Goal: Task Accomplishment & Management: Manage account settings

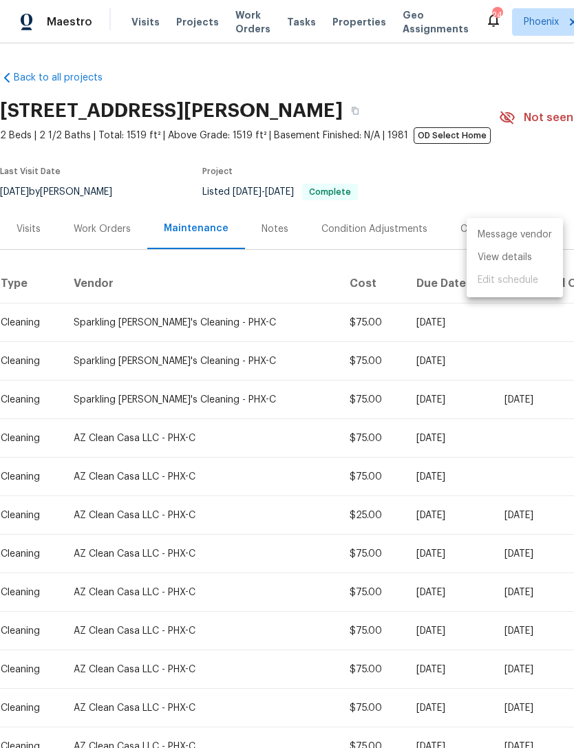
scroll to position [180, 204]
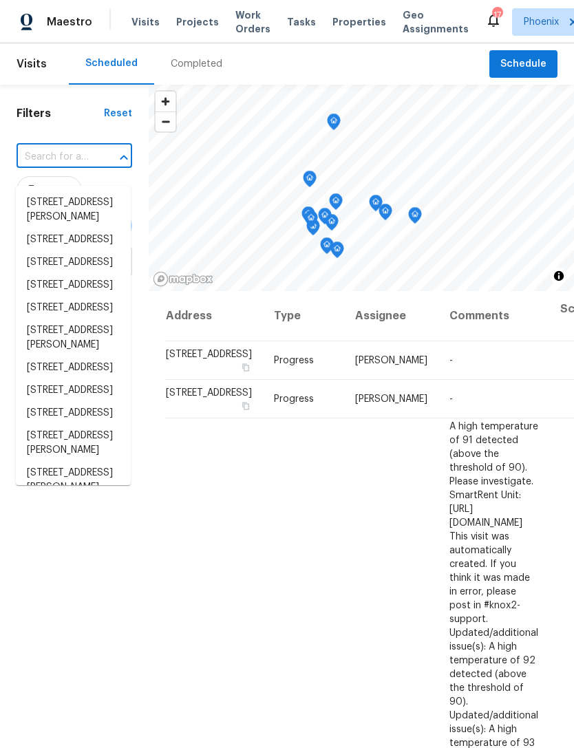
click at [70, 161] on input "text" at bounding box center [55, 157] width 77 height 21
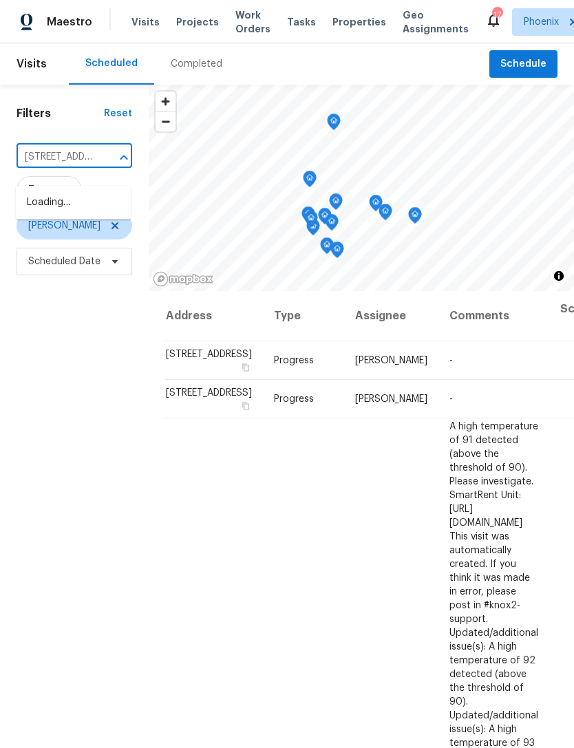
type input "[STREET_ADDRESS]"
click at [78, 211] on li "[STREET_ADDRESS]" at bounding box center [73, 202] width 115 height 23
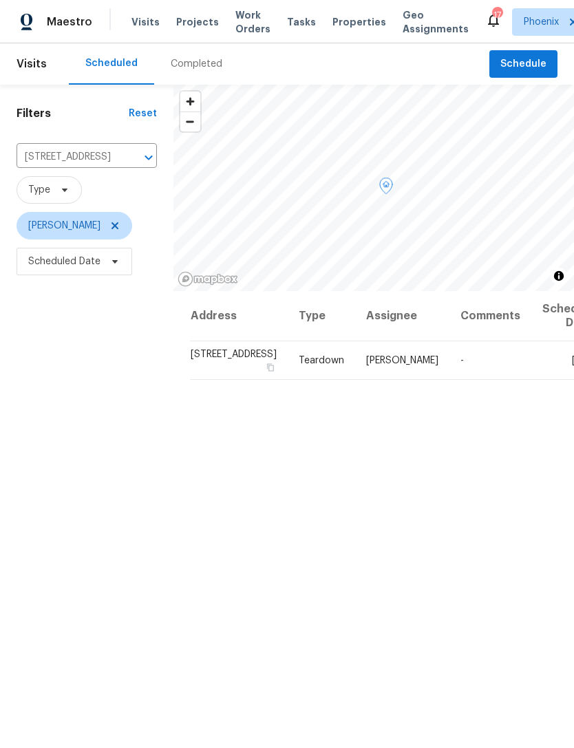
click at [0, 0] on icon at bounding box center [0, 0] width 0 height 0
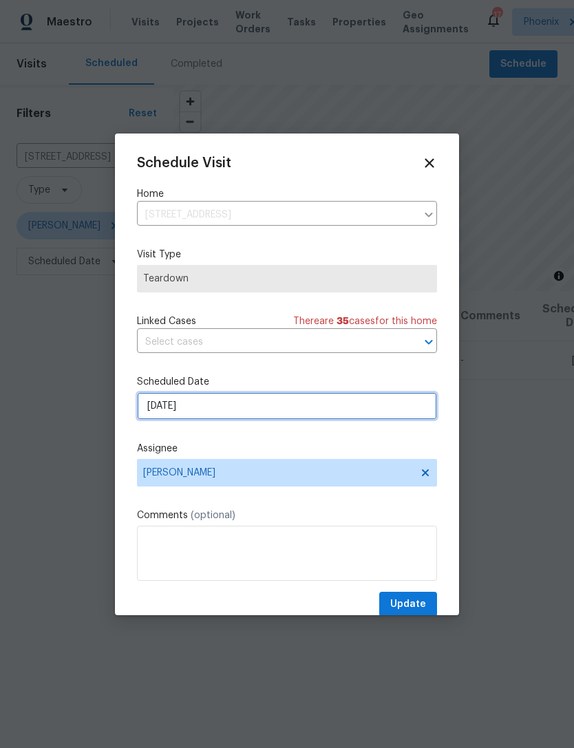
click at [229, 416] on input "9/11/2025" at bounding box center [287, 406] width 300 height 28
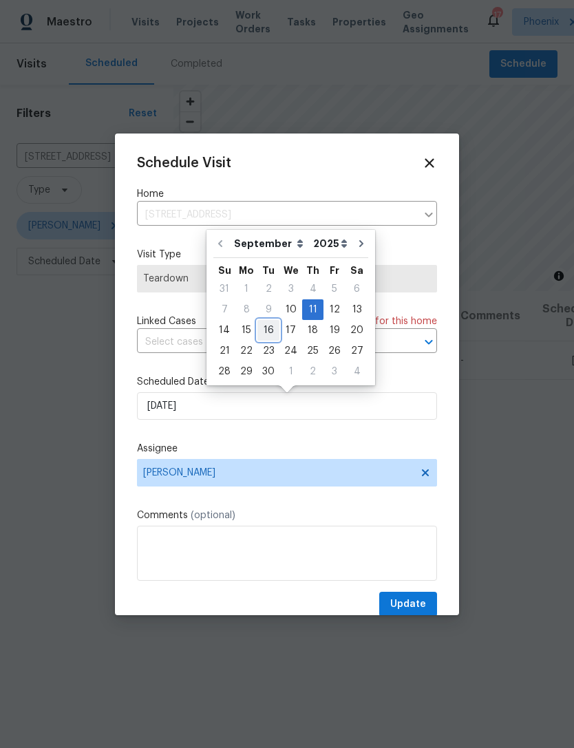
click at [271, 333] on div "16" at bounding box center [269, 330] width 22 height 19
type input "9/16/2025"
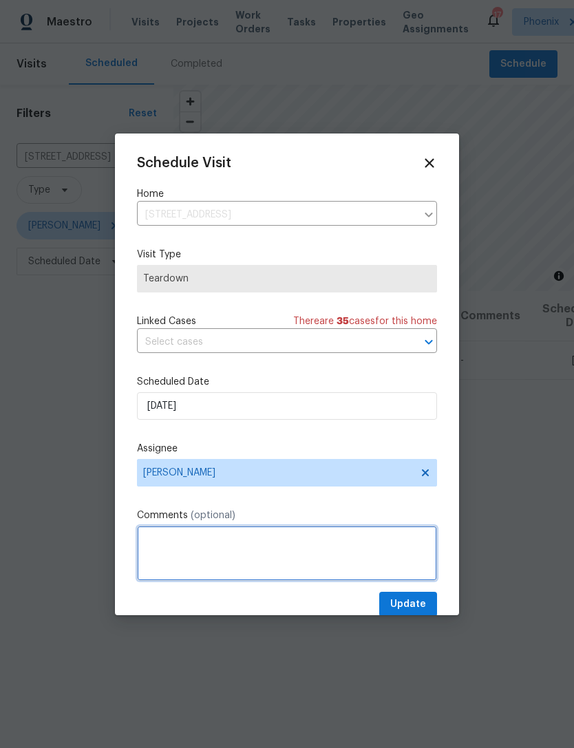
click at [187, 546] on textarea at bounding box center [287, 553] width 300 height 55
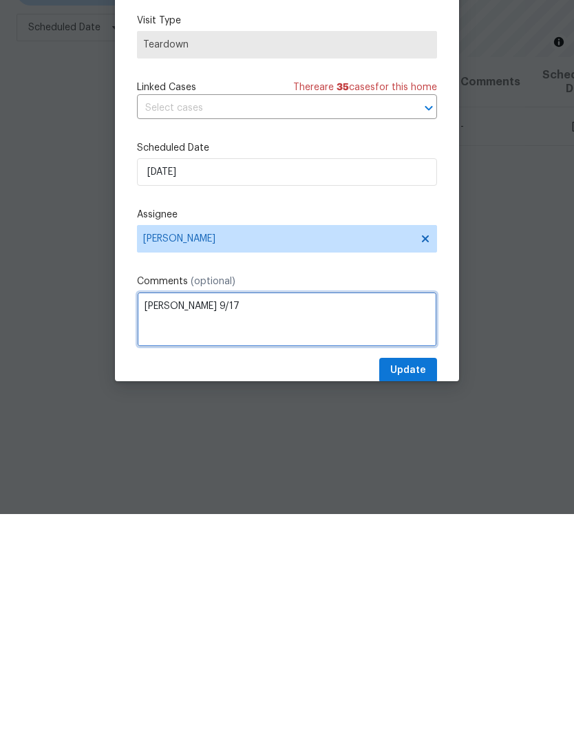
type textarea "[PERSON_NAME] 9/17"
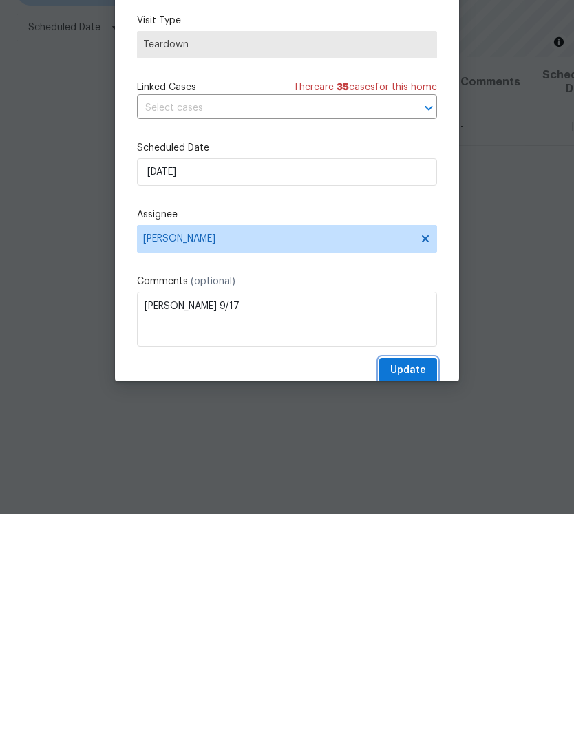
click at [410, 596] on span "Update" at bounding box center [408, 604] width 36 height 17
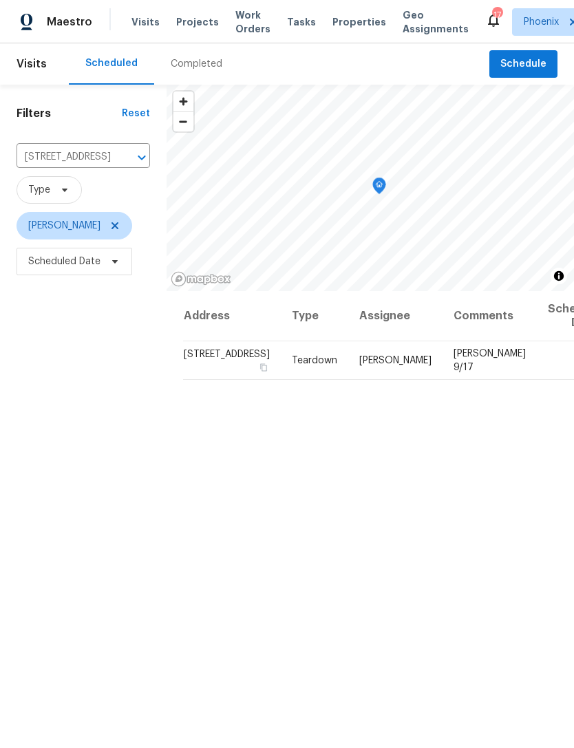
click at [122, 148] on button "Clear" at bounding box center [123, 157] width 19 height 19
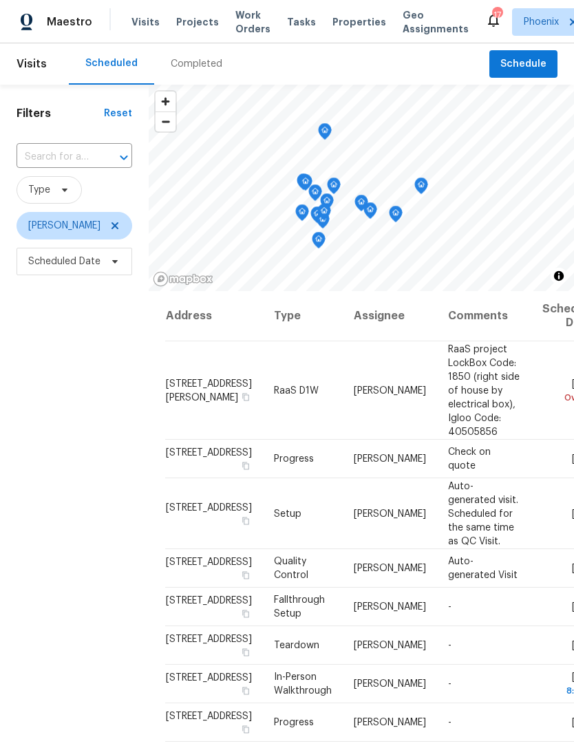
click at [85, 168] on input "text" at bounding box center [55, 157] width 77 height 21
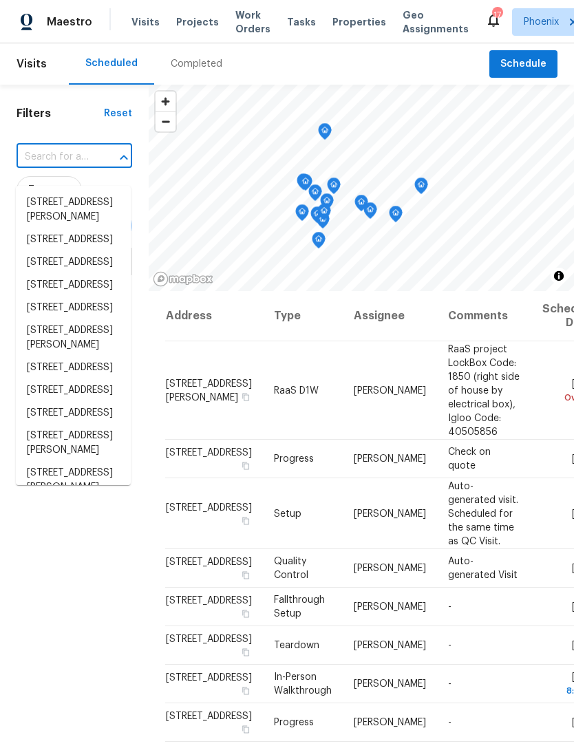
click at [68, 168] on input "text" at bounding box center [55, 157] width 77 height 21
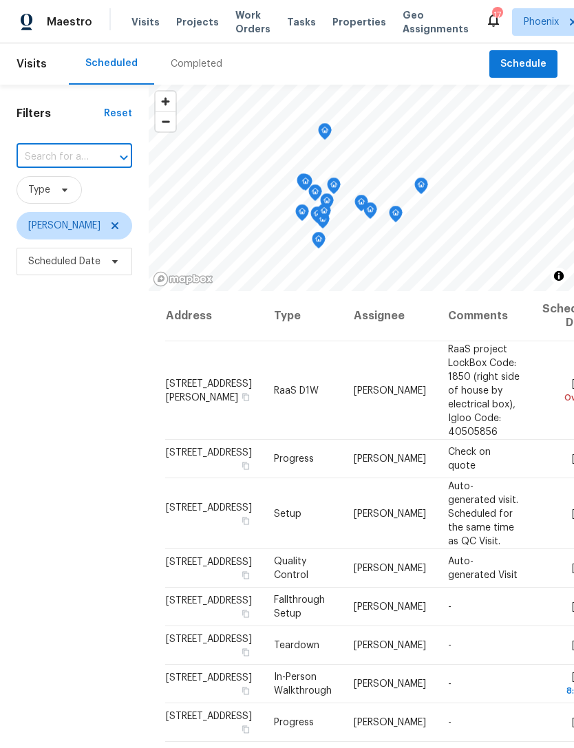
paste input "[STREET_ADDRESS]"
type input "[STREET_ADDRESS]"
click at [74, 207] on li "[STREET_ADDRESS]" at bounding box center [73, 202] width 115 height 23
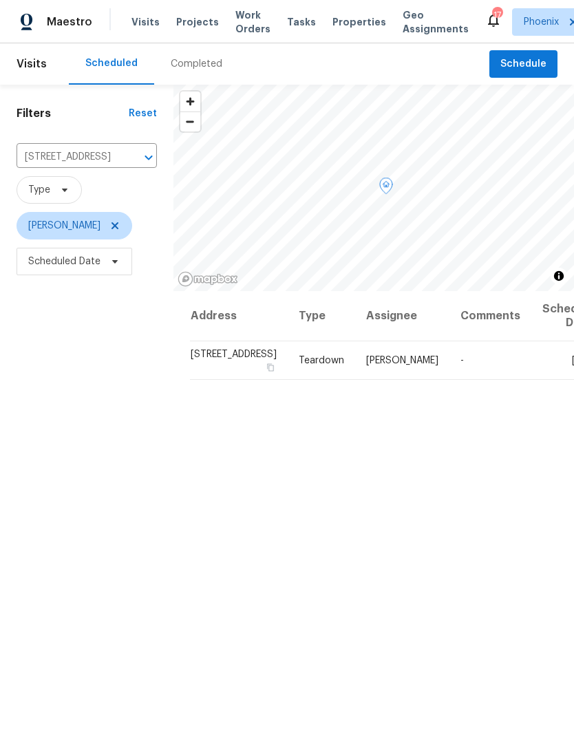
click at [0, 0] on icon at bounding box center [0, 0] width 0 height 0
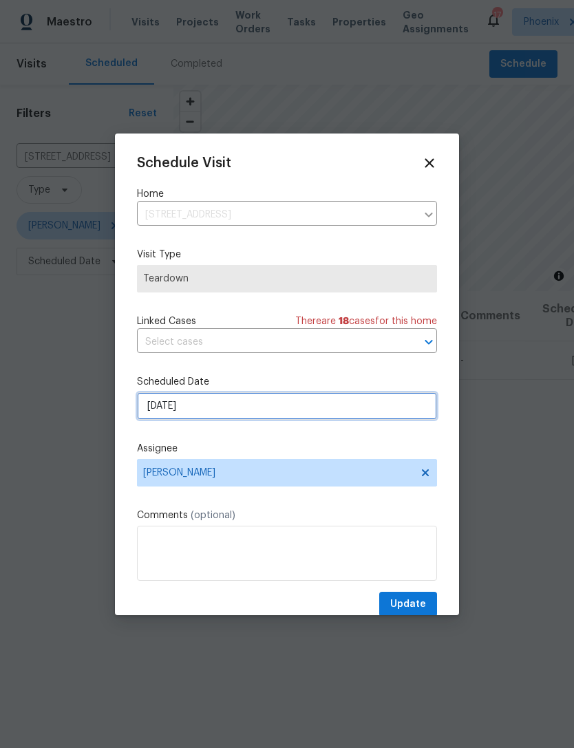
click at [253, 406] on input "9/11/2025" at bounding box center [287, 406] width 300 height 28
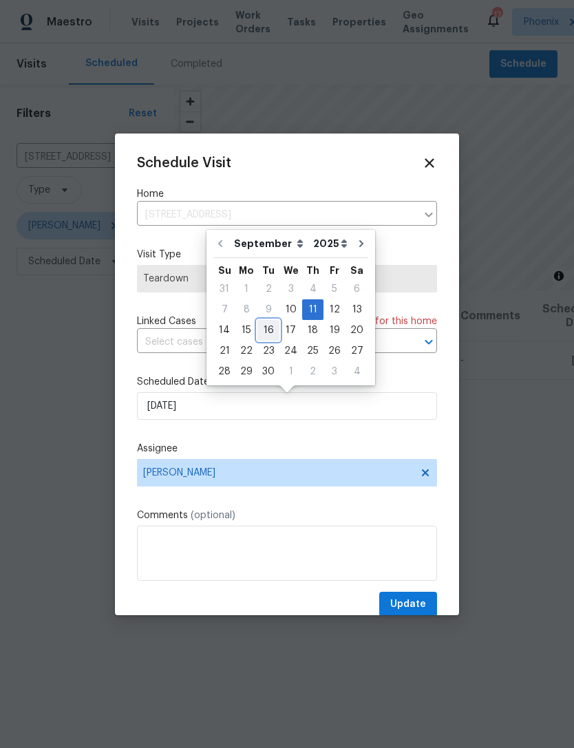
click at [271, 332] on div "16" at bounding box center [269, 330] width 22 height 19
type input "9/16/2025"
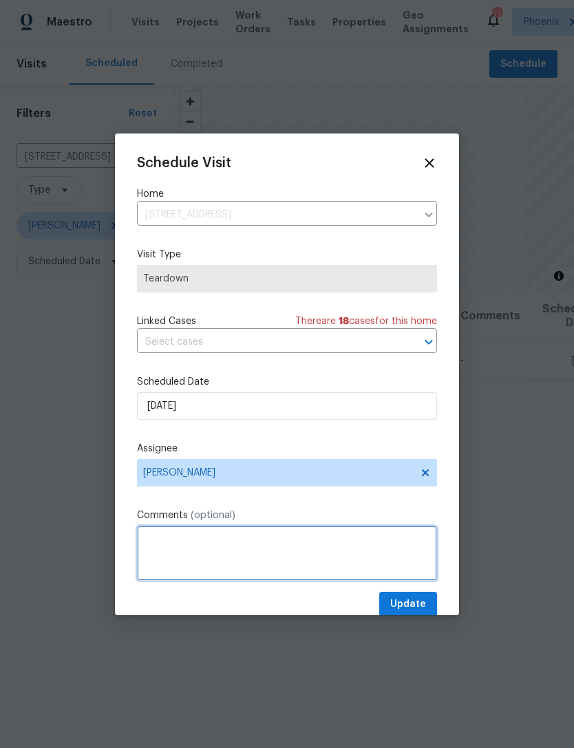
click at [224, 548] on textarea at bounding box center [287, 553] width 300 height 55
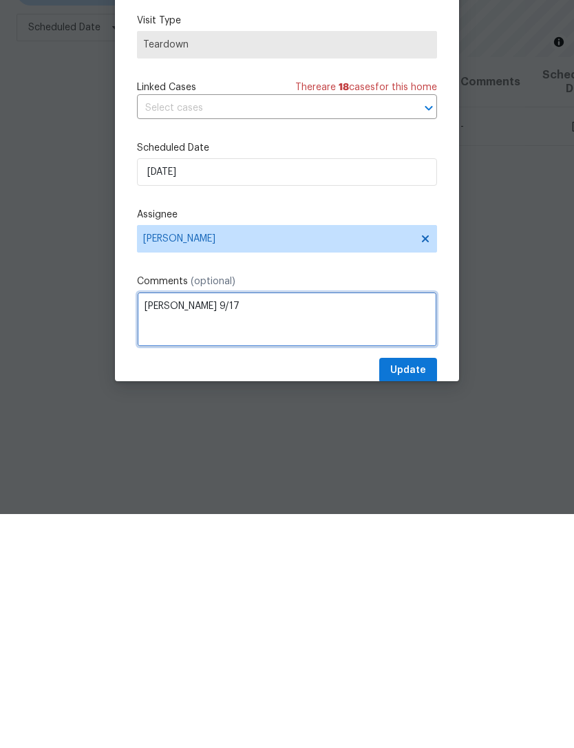
type textarea "[PERSON_NAME] 9/17"
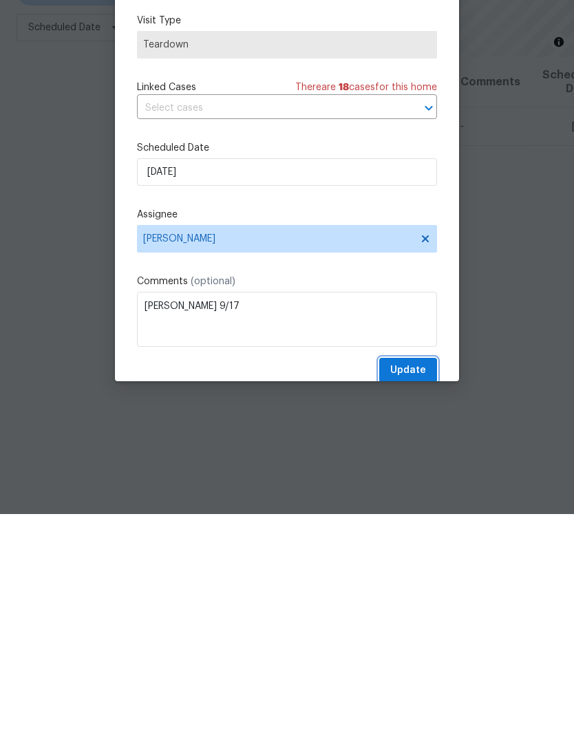
click at [407, 592] on button "Update" at bounding box center [408, 604] width 58 height 25
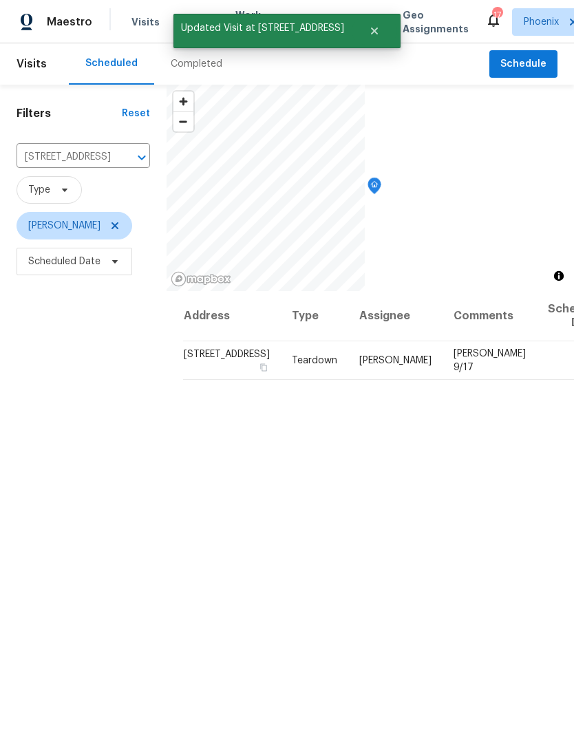
scroll to position [0, 0]
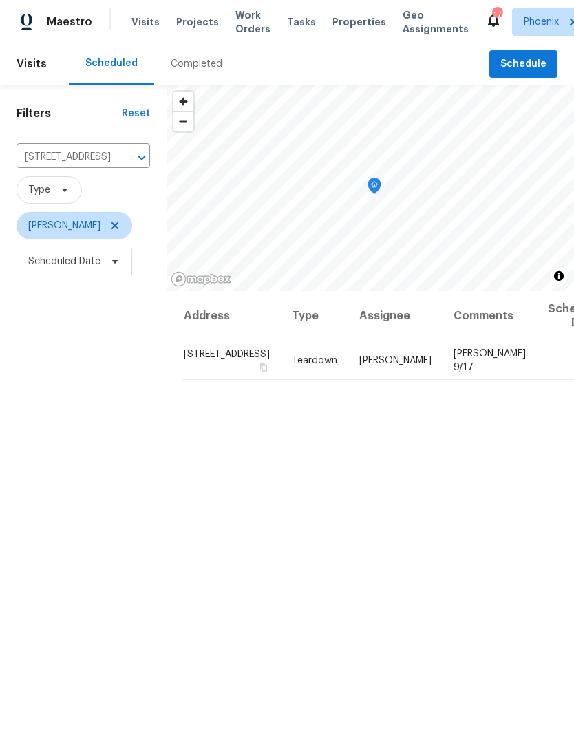
click at [117, 165] on icon "Clear" at bounding box center [124, 158] width 14 height 14
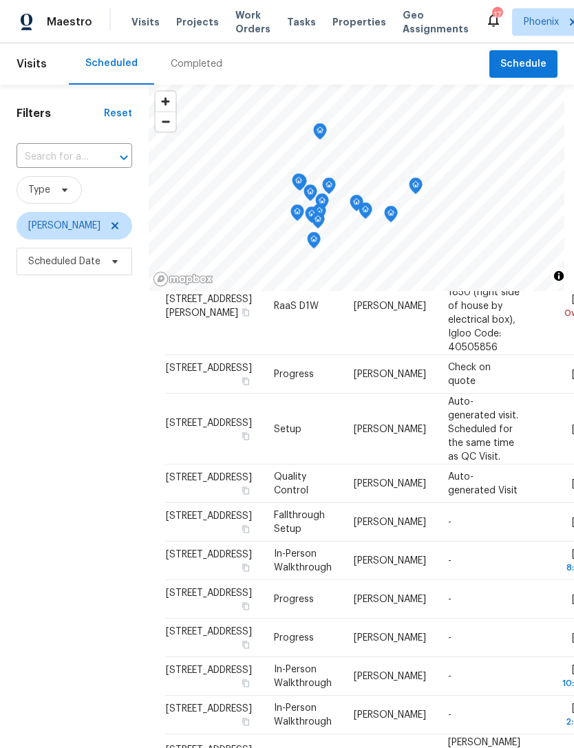
scroll to position [130, 0]
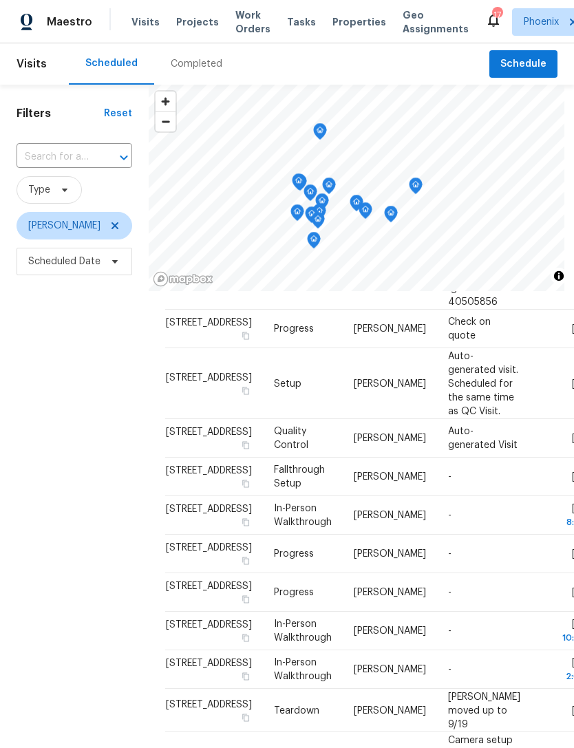
click at [532, 458] on td "[DATE]" at bounding box center [567, 438] width 70 height 39
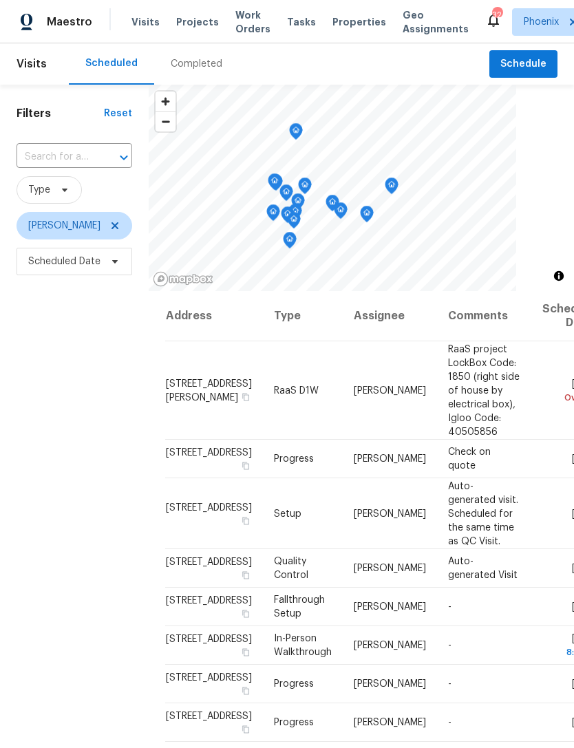
scroll to position [25, 0]
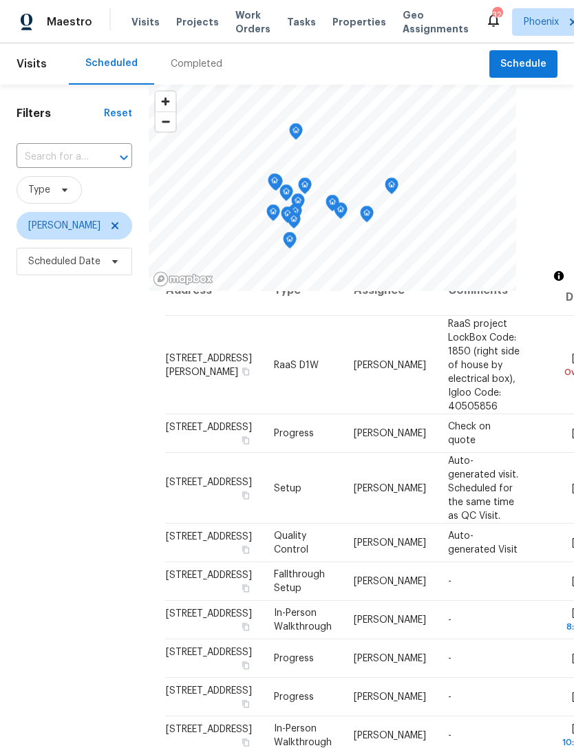
click at [0, 0] on icon at bounding box center [0, 0] width 0 height 0
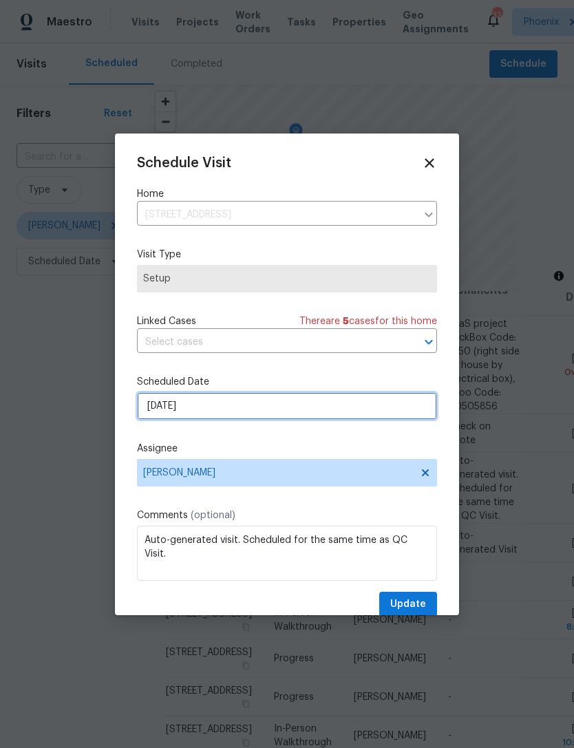
click at [298, 404] on input "9/11/2025" at bounding box center [287, 406] width 300 height 28
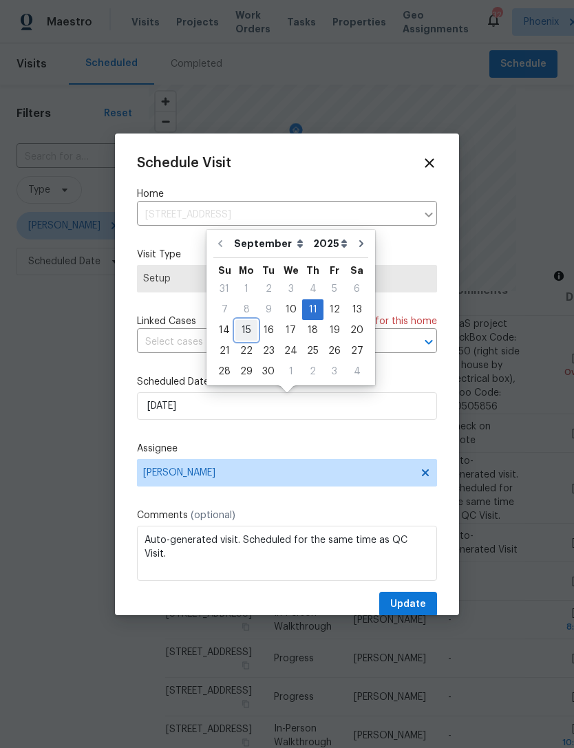
click at [248, 333] on div "15" at bounding box center [246, 330] width 22 height 19
type input "9/15/2025"
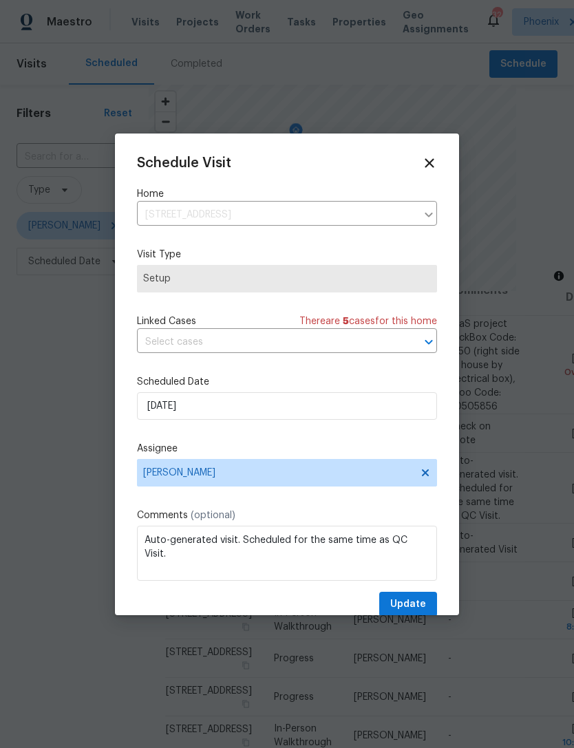
click at [429, 168] on icon at bounding box center [429, 163] width 15 height 15
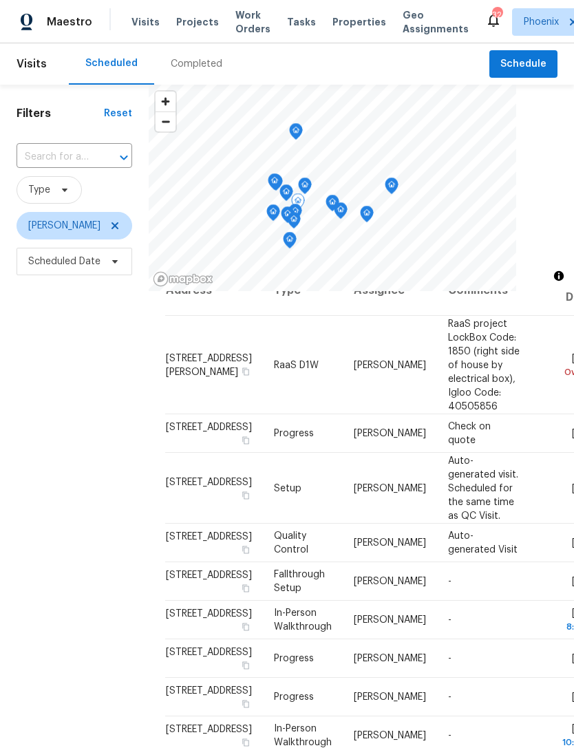
click at [0, 0] on icon at bounding box center [0, 0] width 0 height 0
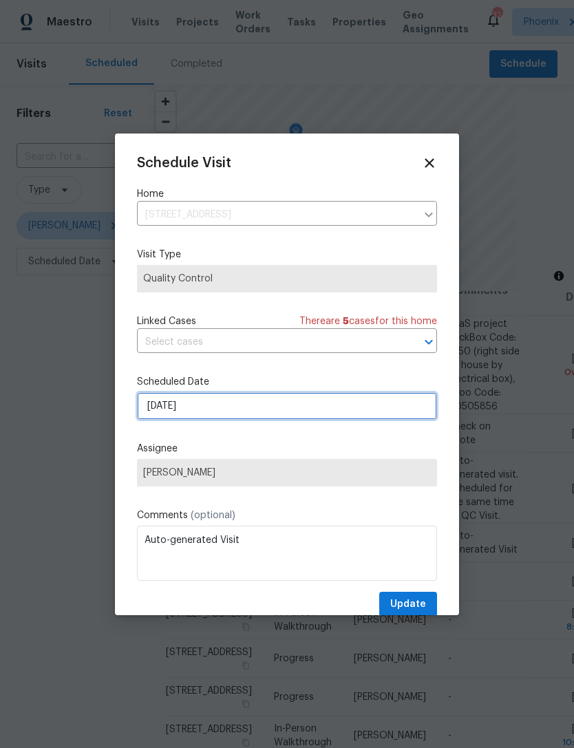
click at [288, 403] on input "9/11/2025" at bounding box center [287, 406] width 300 height 28
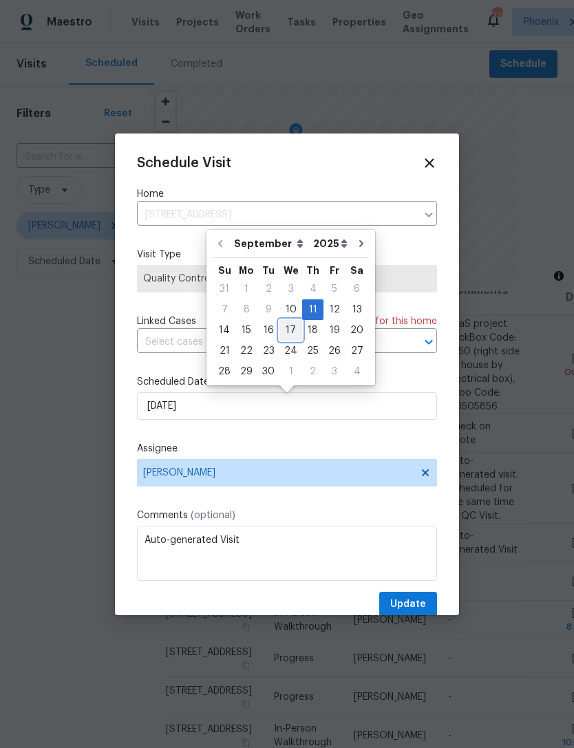
click at [284, 332] on div "17" at bounding box center [291, 330] width 23 height 19
type input "9/17/2025"
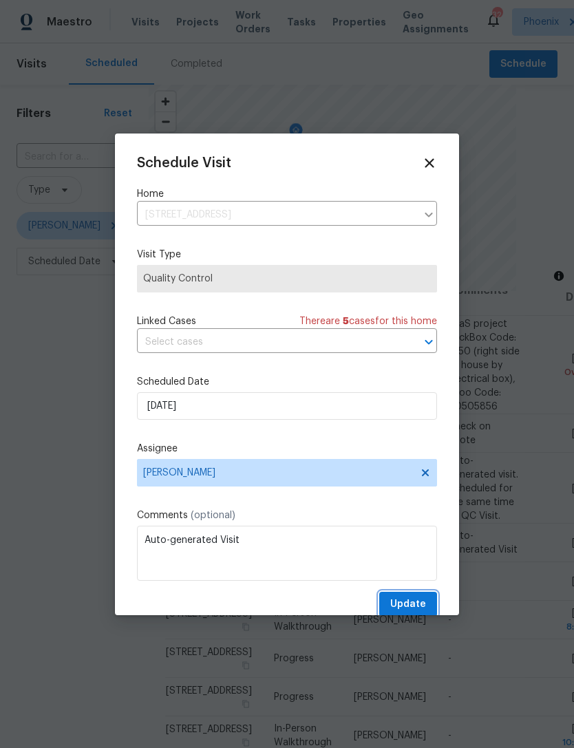
click at [414, 608] on span "Update" at bounding box center [408, 604] width 36 height 17
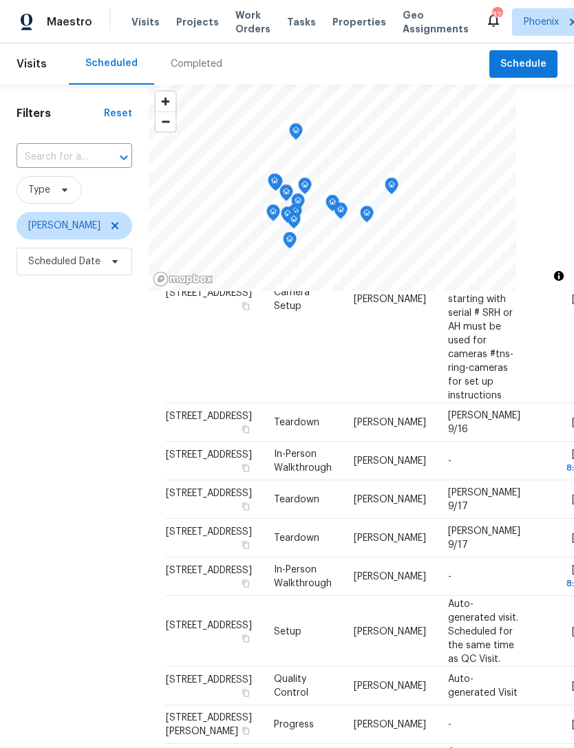
scroll to position [794, 0]
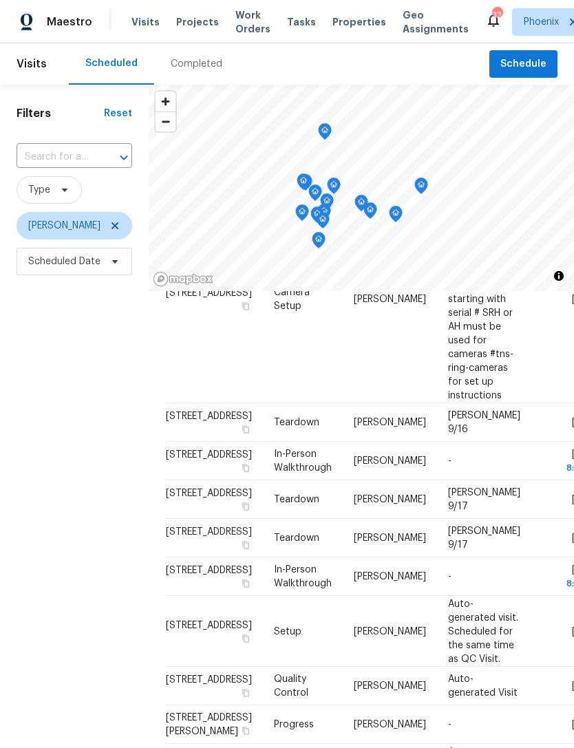
click at [84, 168] on input "text" at bounding box center [55, 157] width 77 height 21
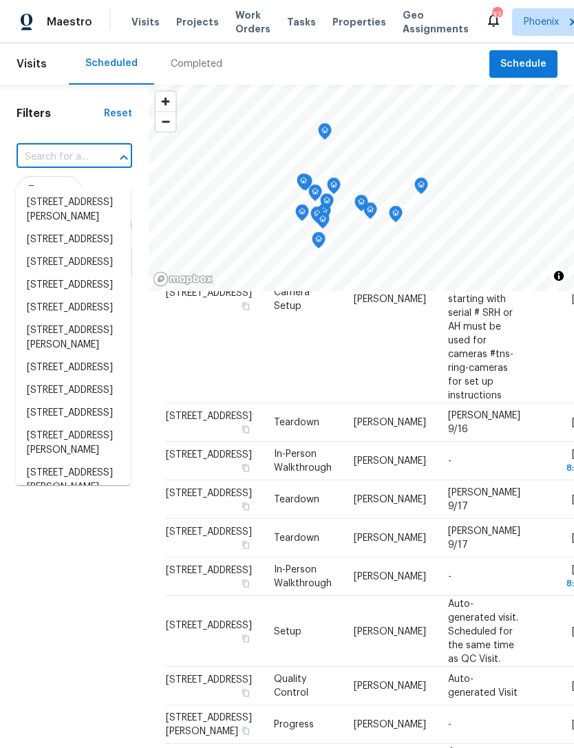
click at [63, 168] on input "text" at bounding box center [55, 157] width 77 height 21
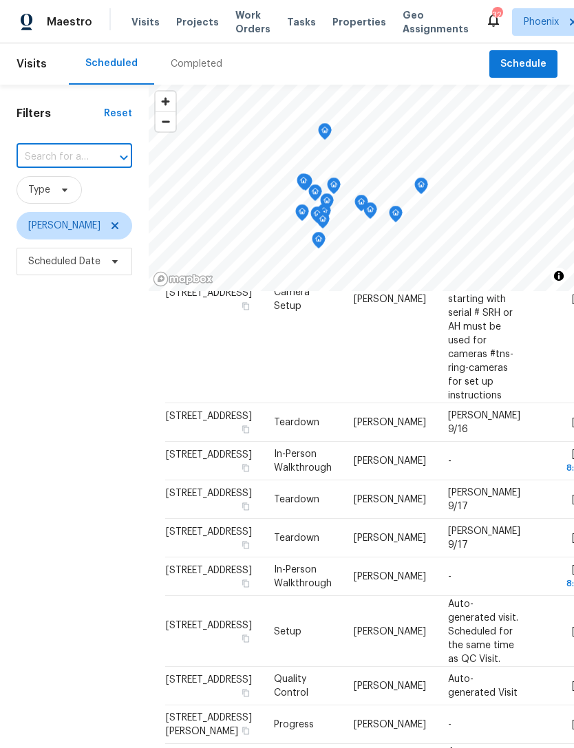
paste input "[STREET_ADDRESS]"
type input "[STREET_ADDRESS]"
click at [92, 205] on li "[STREET_ADDRESS]" at bounding box center [73, 202] width 115 height 23
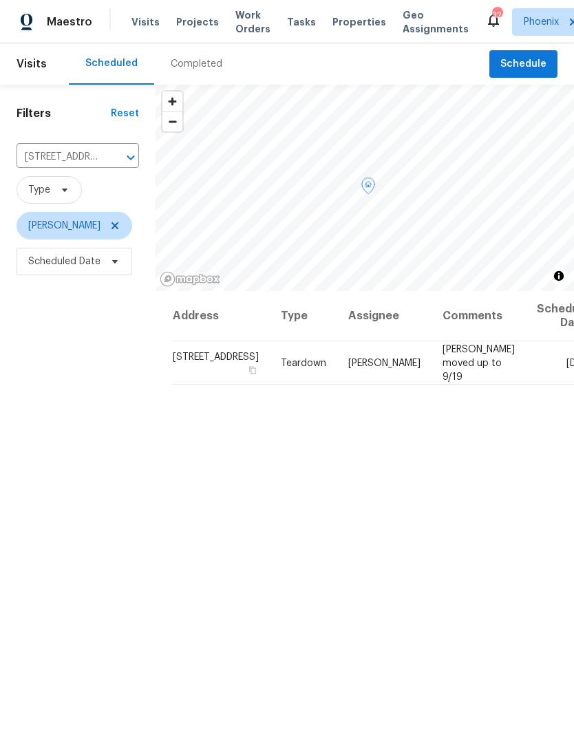
click at [0, 0] on icon at bounding box center [0, 0] width 0 height 0
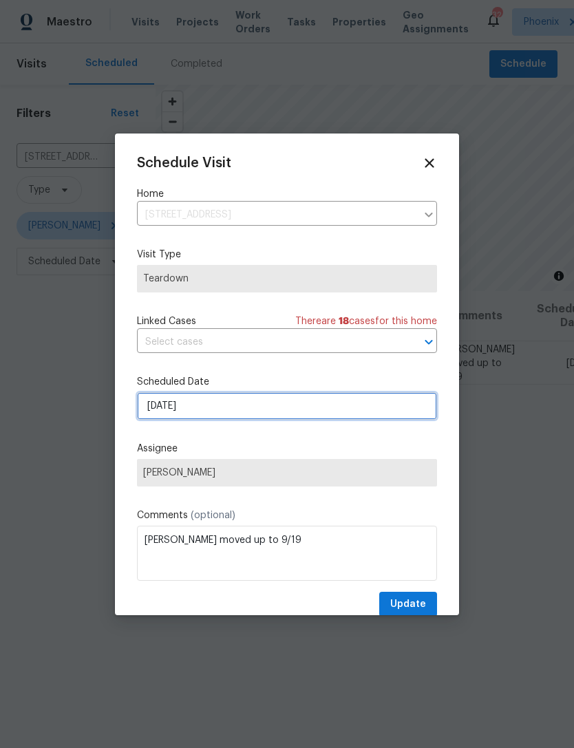
click at [277, 402] on input "9/14/2025" at bounding box center [287, 406] width 300 height 28
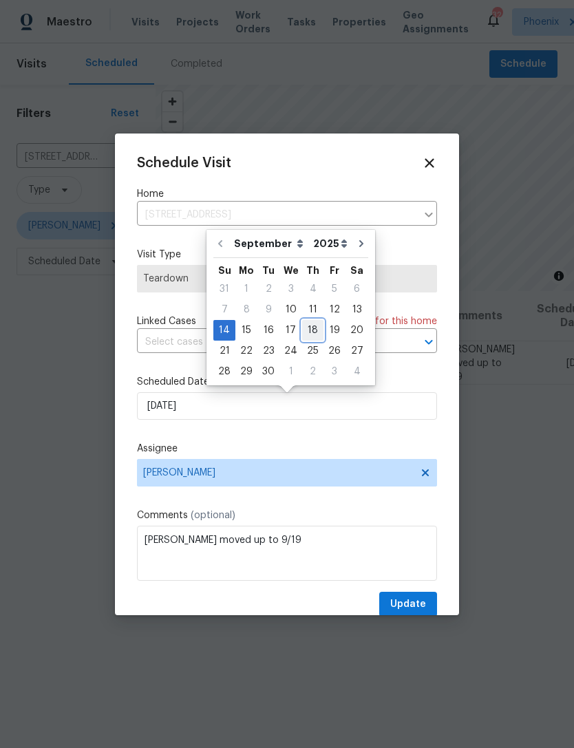
click at [310, 333] on div "18" at bounding box center [312, 330] width 21 height 19
type input "9/18/2025"
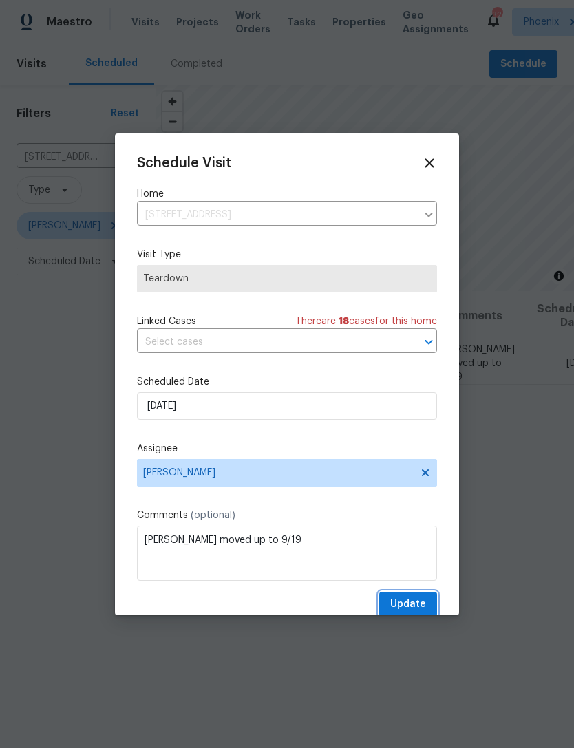
click at [411, 609] on span "Update" at bounding box center [408, 604] width 36 height 17
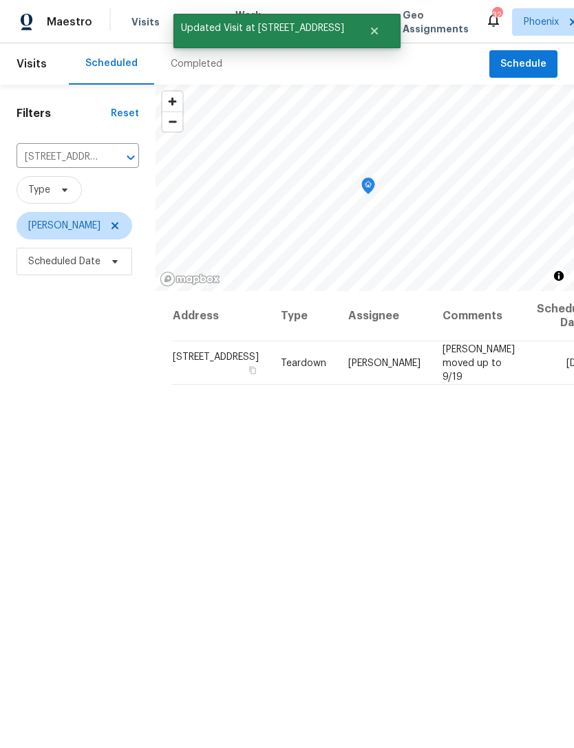
click at [123, 166] on icon "Open" at bounding box center [131, 157] width 17 height 17
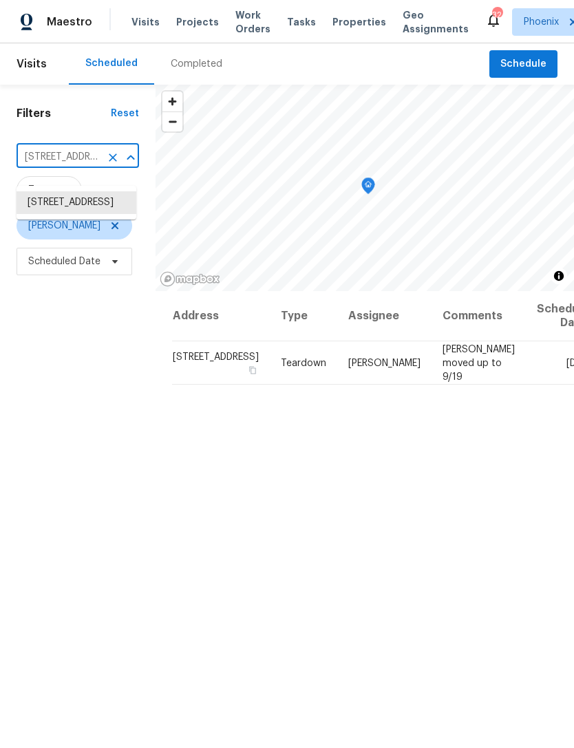
click at [51, 384] on div "Filters Reset 13223 N 51st Dr, Glendale, AZ 85304 ​ Type Jeremy Van Kirk Schedu…" at bounding box center [78, 488] width 156 height 806
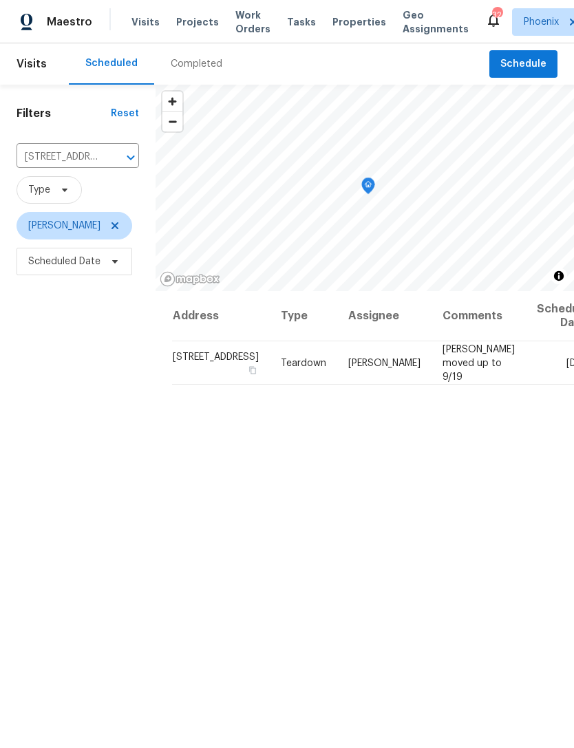
click at [111, 162] on icon "Clear" at bounding box center [113, 158] width 8 height 8
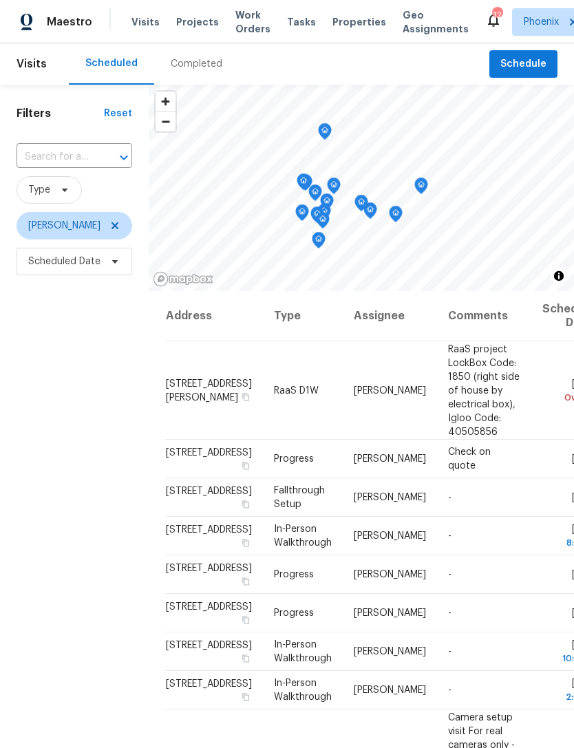
click at [82, 167] on input "text" at bounding box center [55, 157] width 77 height 21
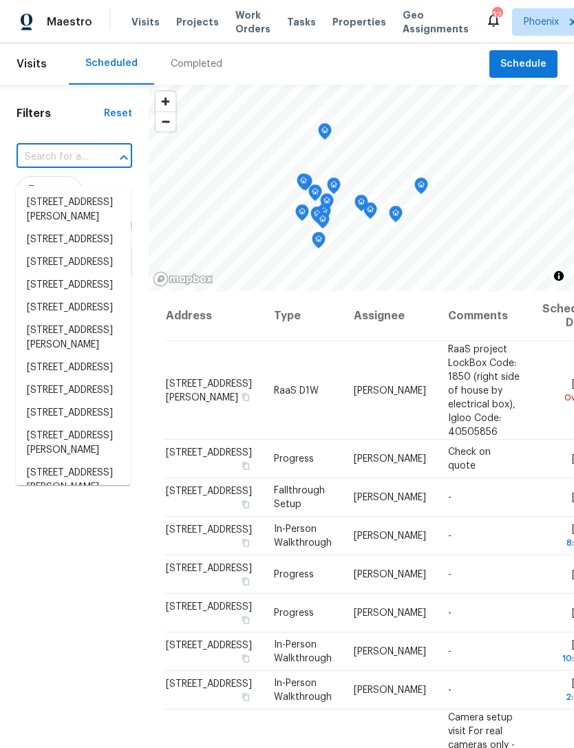
click at [55, 167] on input "text" at bounding box center [55, 157] width 77 height 21
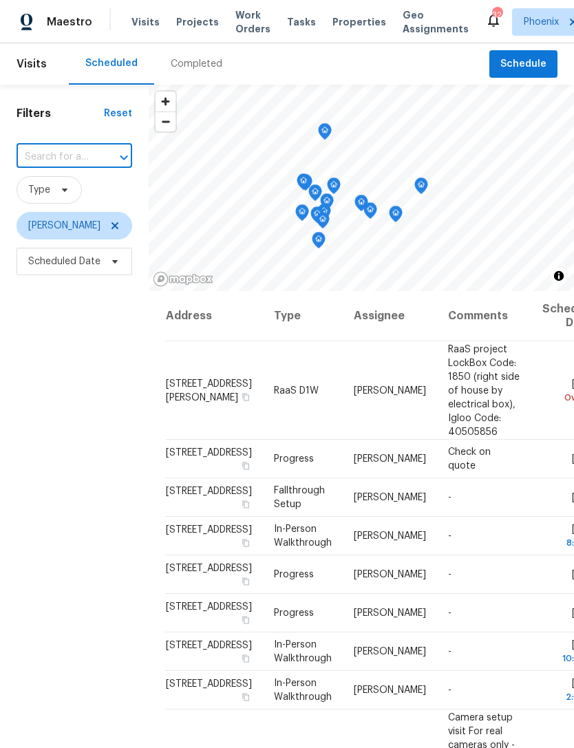
paste input "[STREET_ADDRESS]"
type input "[STREET_ADDRESS]"
click at [86, 214] on li "[STREET_ADDRESS]" at bounding box center [73, 202] width 115 height 23
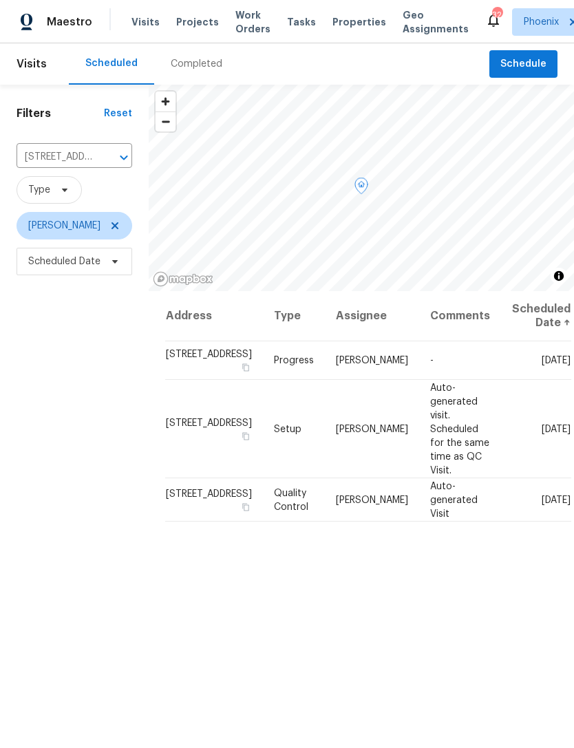
click at [0, 0] on icon at bounding box center [0, 0] width 0 height 0
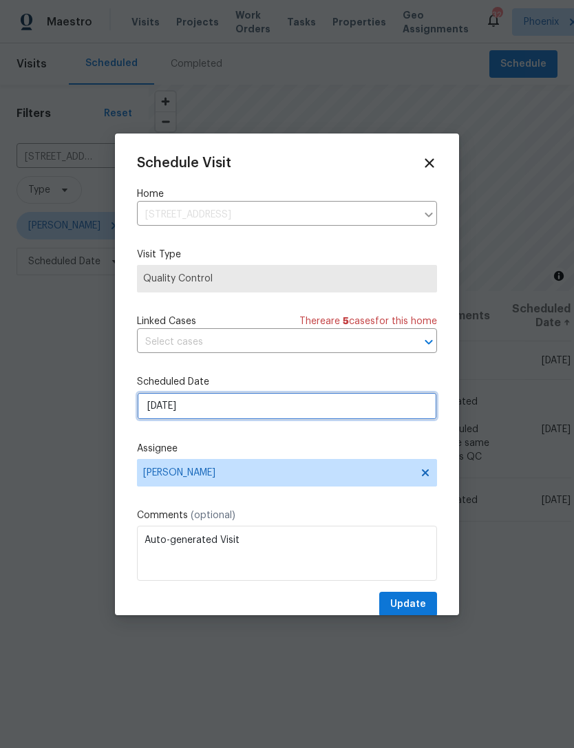
click at [271, 406] on input "9/17/2025" at bounding box center [287, 406] width 300 height 28
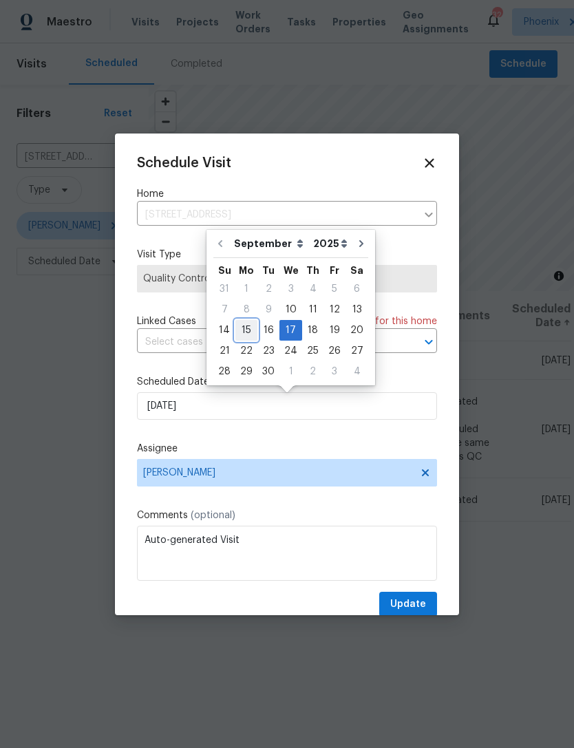
click at [246, 338] on div "15" at bounding box center [246, 330] width 22 height 19
type input "9/15/2025"
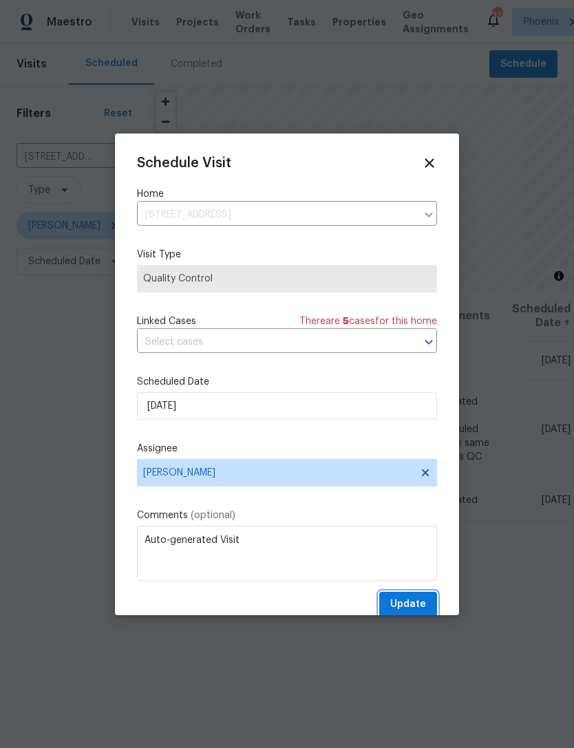
click at [417, 608] on span "Update" at bounding box center [408, 604] width 36 height 17
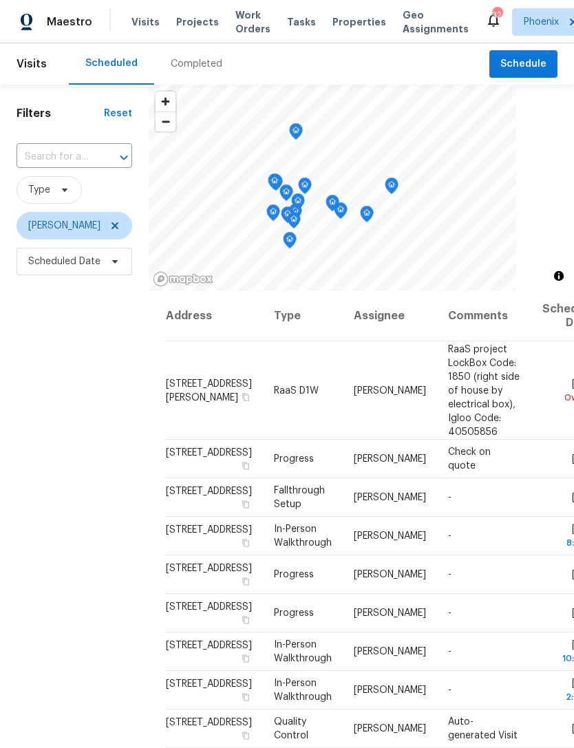
click at [92, 168] on input "text" at bounding box center [55, 157] width 77 height 21
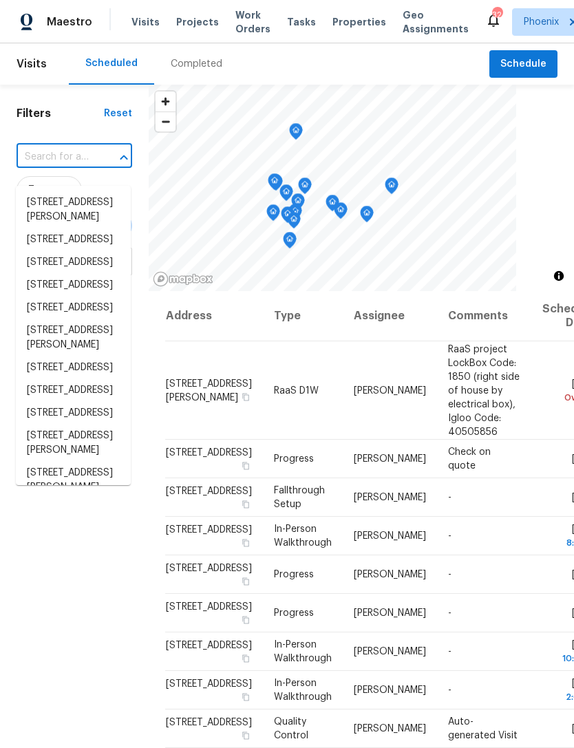
click at [70, 167] on input "text" at bounding box center [55, 157] width 77 height 21
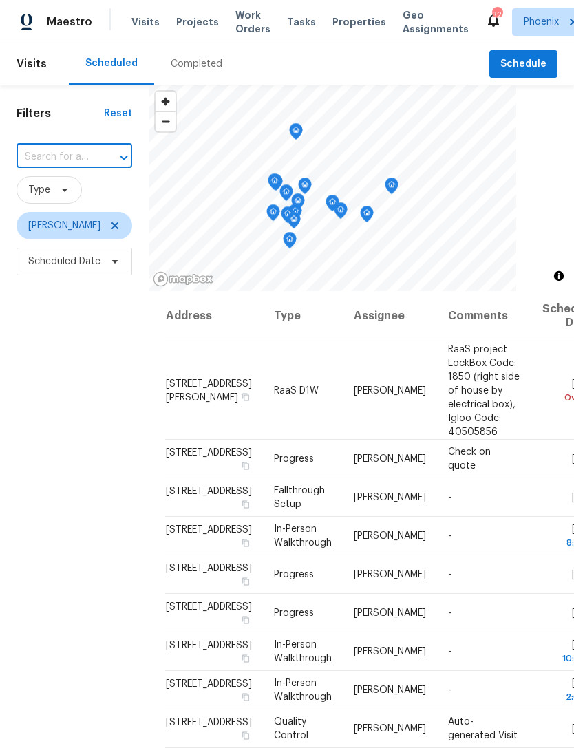
type input "[STREET_ADDRESS]"
click at [87, 209] on li "[STREET_ADDRESS]" at bounding box center [73, 202] width 115 height 23
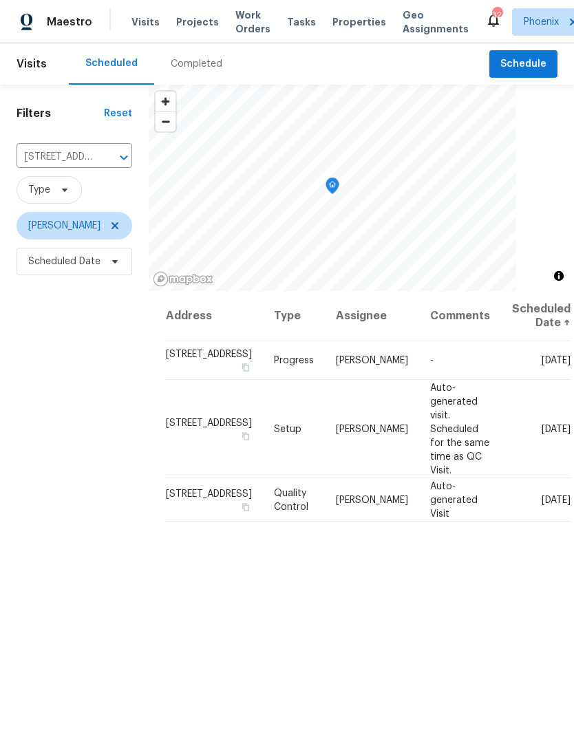
click at [100, 165] on icon "Clear" at bounding box center [106, 158] width 14 height 14
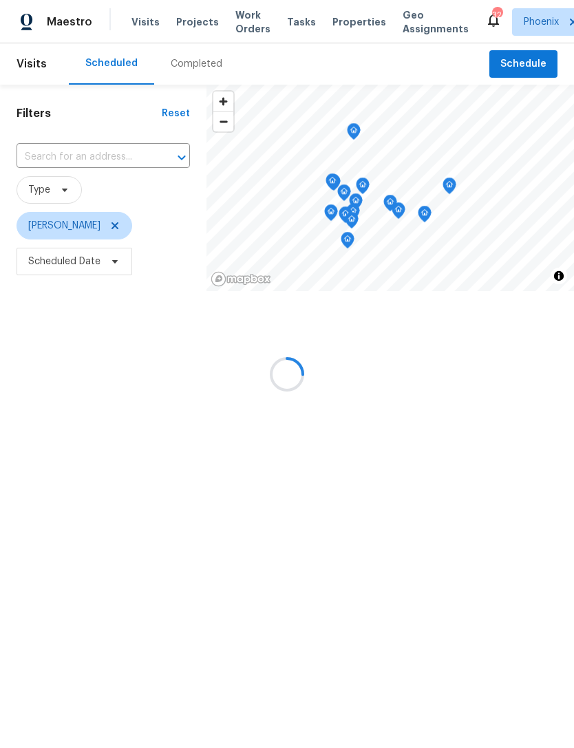
click at [107, 176] on div at bounding box center [287, 374] width 574 height 748
